Goal: Task Accomplishment & Management: Use online tool/utility

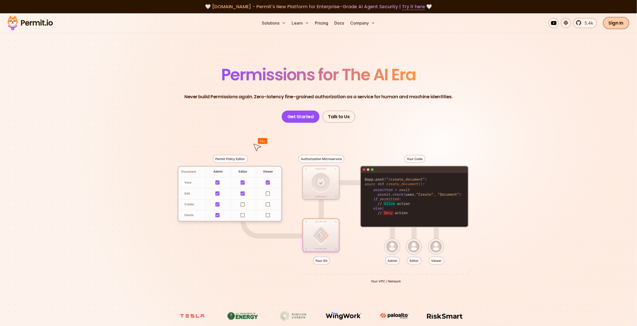
click at [622, 18] on link "Sign In" at bounding box center [616, 23] width 26 height 12
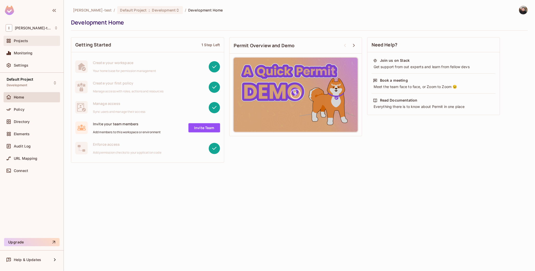
click at [20, 43] on span "Projects" at bounding box center [21, 41] width 14 height 4
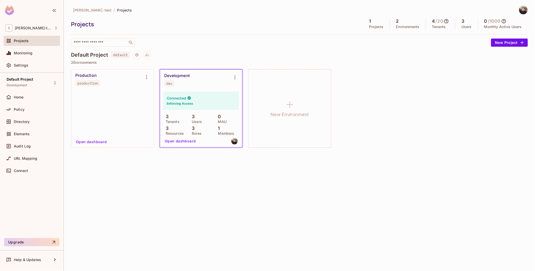
click at [210, 95] on div "Connected Enforcing Access" at bounding box center [201, 101] width 76 height 18
click at [192, 75] on div "Development dev" at bounding box center [197, 79] width 66 height 13
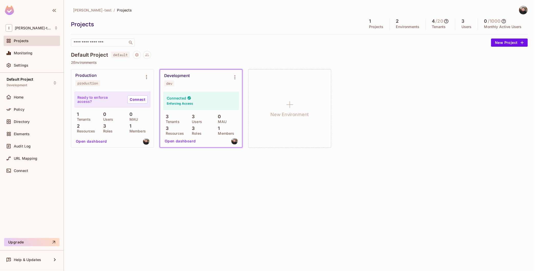
click at [192, 75] on div "Development dev" at bounding box center [197, 79] width 66 height 13
click at [174, 142] on button "Open dashboard" at bounding box center [180, 141] width 35 height 8
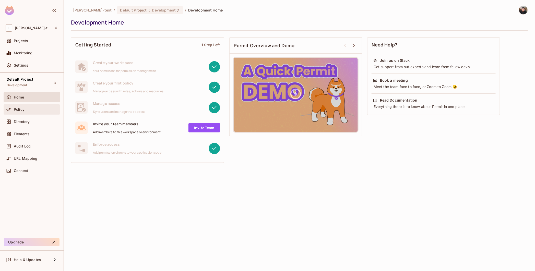
click at [19, 108] on span "Policy" at bounding box center [19, 110] width 11 height 4
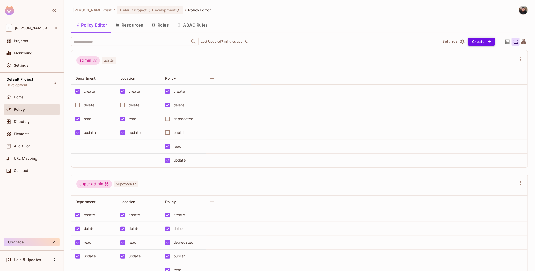
click at [482, 43] on button "Create" at bounding box center [481, 42] width 27 height 8
click at [318, 59] on div at bounding box center [267, 135] width 535 height 271
click at [126, 27] on button "Resources" at bounding box center [129, 25] width 36 height 13
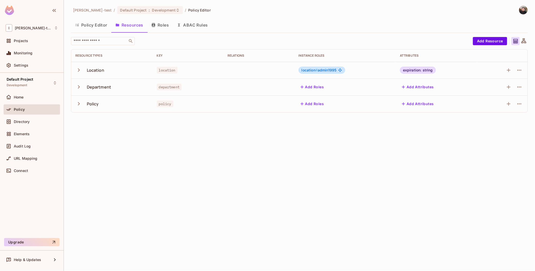
click at [91, 27] on button "Policy Editor" at bounding box center [91, 25] width 40 height 13
